Goal: Navigation & Orientation: Find specific page/section

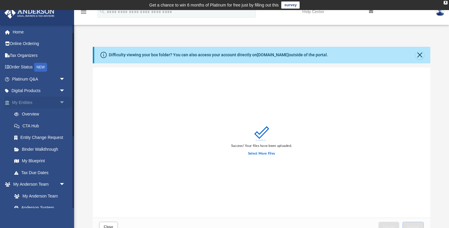
scroll to position [150, 337]
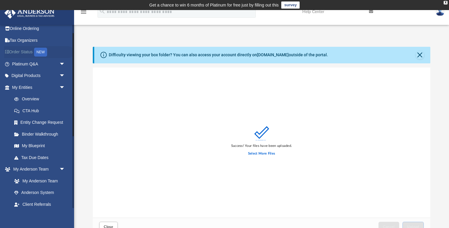
click at [25, 52] on link "Order Status NEW" at bounding box center [39, 52] width 70 height 12
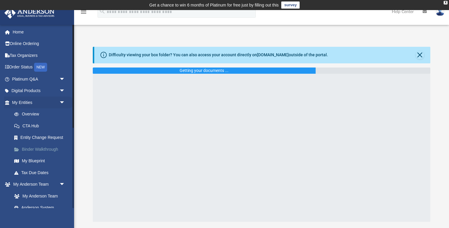
click at [32, 148] on link "Binder Walkthrough" at bounding box center [41, 149] width 66 height 12
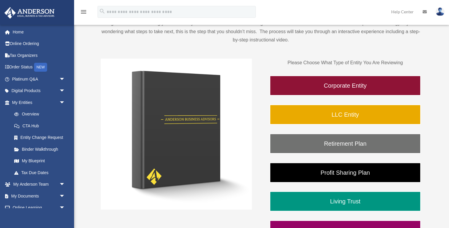
scroll to position [77, 0]
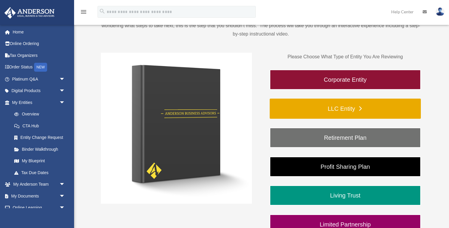
click at [308, 110] on link "LLC Entity" at bounding box center [345, 109] width 151 height 20
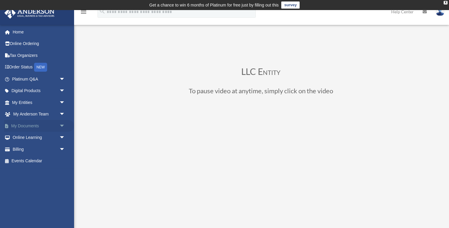
click at [59, 125] on span "arrow_drop_down" at bounding box center [65, 126] width 12 height 12
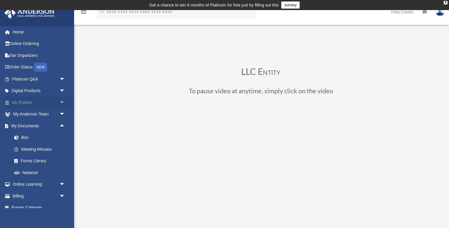
drag, startPoint x: 62, startPoint y: 112, endPoint x: 61, endPoint y: 104, distance: 8.7
click at [61, 104] on ul "Home Online Ordering Tax Organizers Order Status NEW Platinum Q&A arrow_drop_do…" at bounding box center [37, 120] width 74 height 188
click at [61, 101] on span "arrow_drop_down" at bounding box center [65, 103] width 12 height 12
click at [36, 160] on link "My Blueprint" at bounding box center [41, 161] width 66 height 12
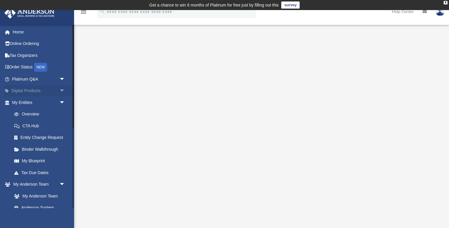
click at [61, 91] on span "arrow_drop_down" at bounding box center [65, 91] width 12 height 12
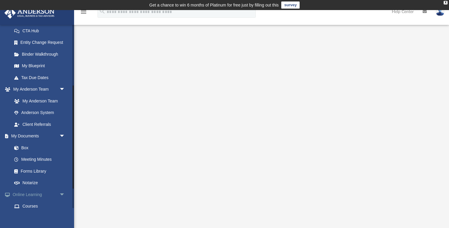
scroll to position [137, 0]
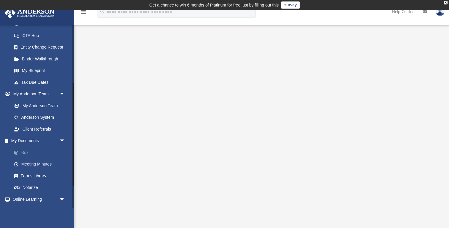
click at [26, 152] on link "Box" at bounding box center [41, 153] width 66 height 12
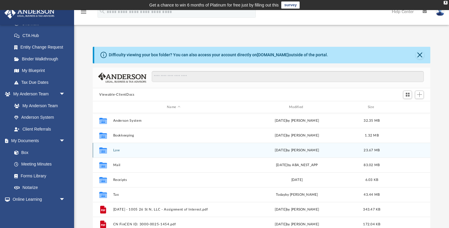
click at [115, 150] on button "Law" at bounding box center [173, 151] width 121 height 4
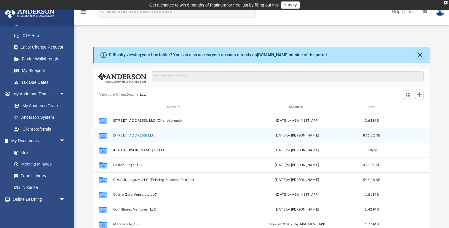
click at [131, 135] on button "3540 FERN ST LLC" at bounding box center [173, 136] width 121 height 4
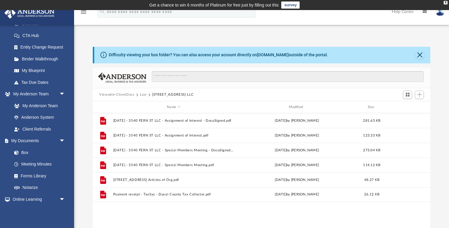
click at [142, 93] on button "Law" at bounding box center [143, 94] width 7 height 5
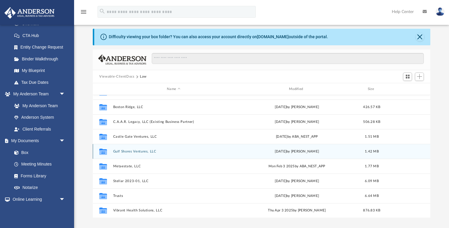
scroll to position [24, 0]
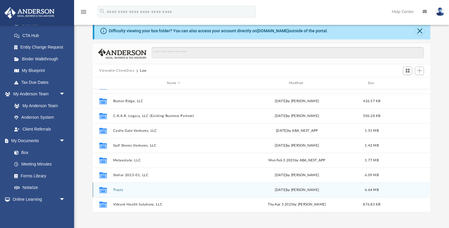
click at [115, 192] on button "Trusts" at bounding box center [173, 190] width 121 height 4
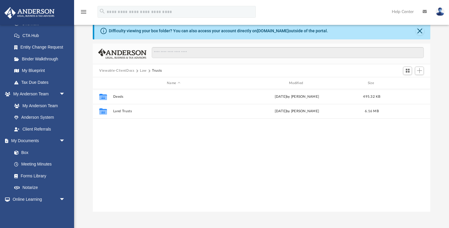
scroll to position [0, 0]
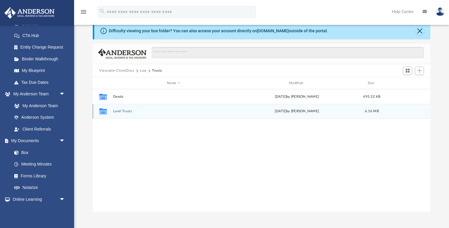
click at [119, 110] on button "Land Trusts" at bounding box center [173, 112] width 121 height 4
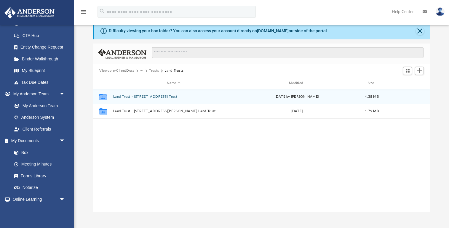
click at [142, 97] on button "Land Trust - 3540 Fern St Trust" at bounding box center [173, 97] width 121 height 4
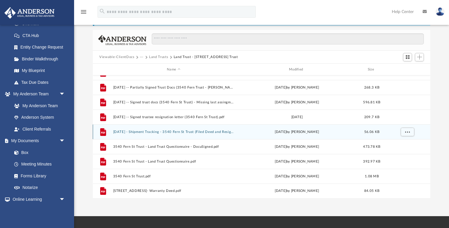
scroll to position [40, 0]
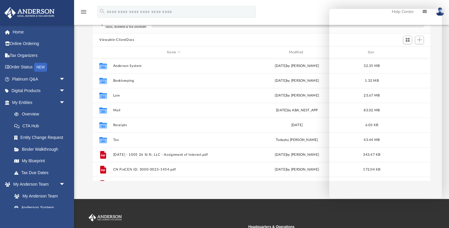
scroll to position [62, 0]
